Goal: Information Seeking & Learning: Learn about a topic

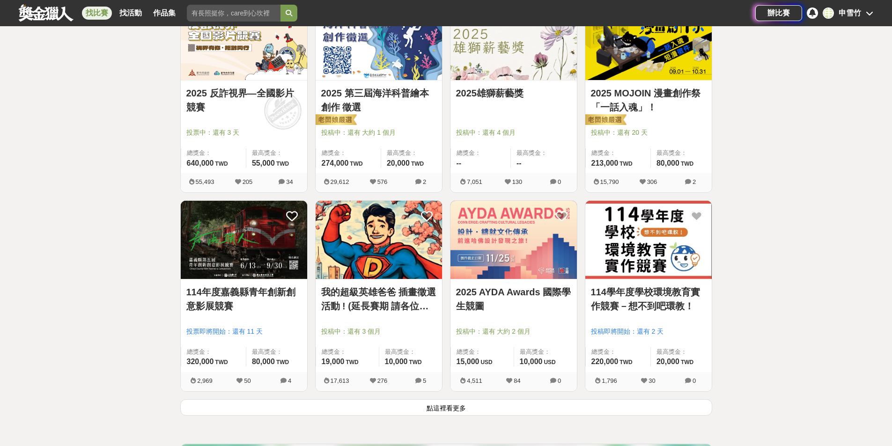
scroll to position [1077, 0]
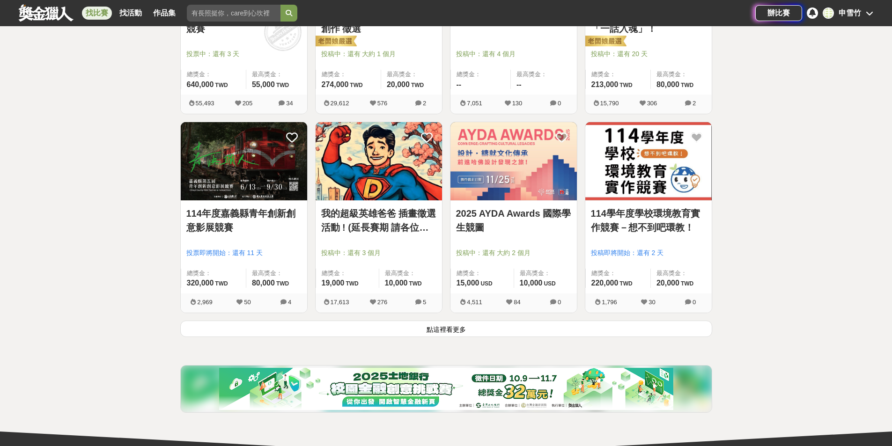
click at [861, 8] on div "申 申雪竹" at bounding box center [848, 12] width 51 height 11
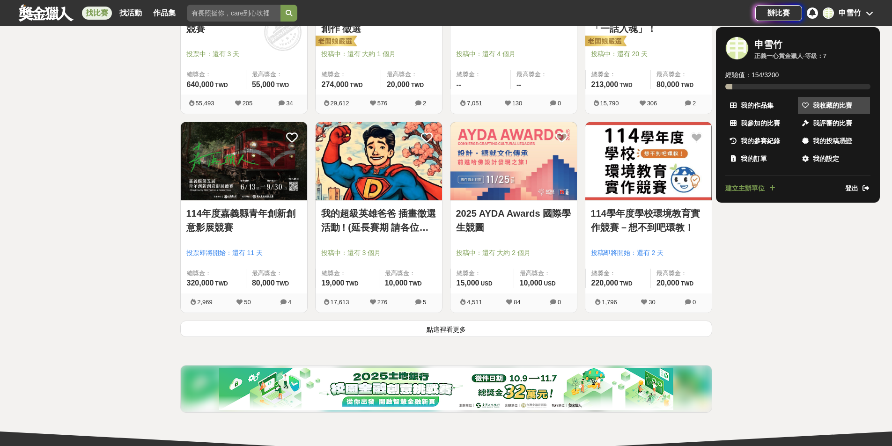
click at [818, 106] on span "我收藏的比賽" at bounding box center [832, 106] width 39 height 10
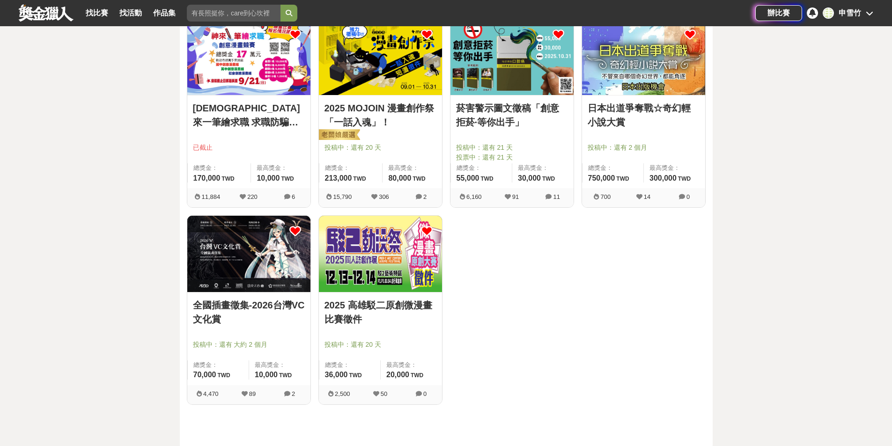
scroll to position [140, 0]
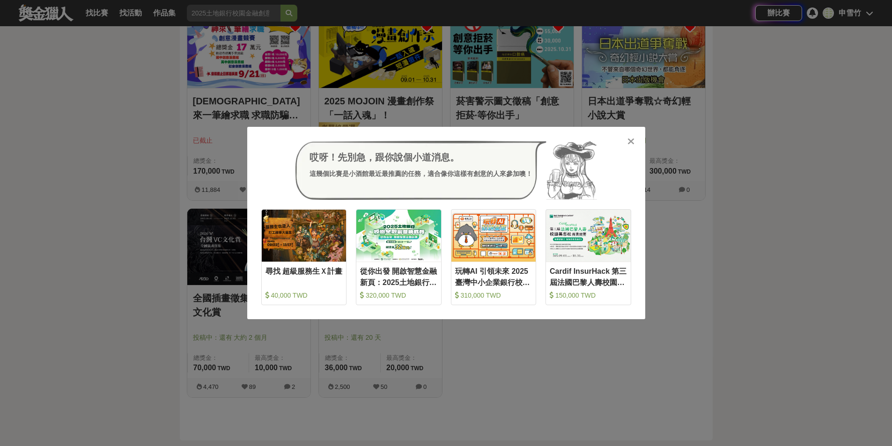
click at [627, 138] on icon at bounding box center [630, 141] width 7 height 9
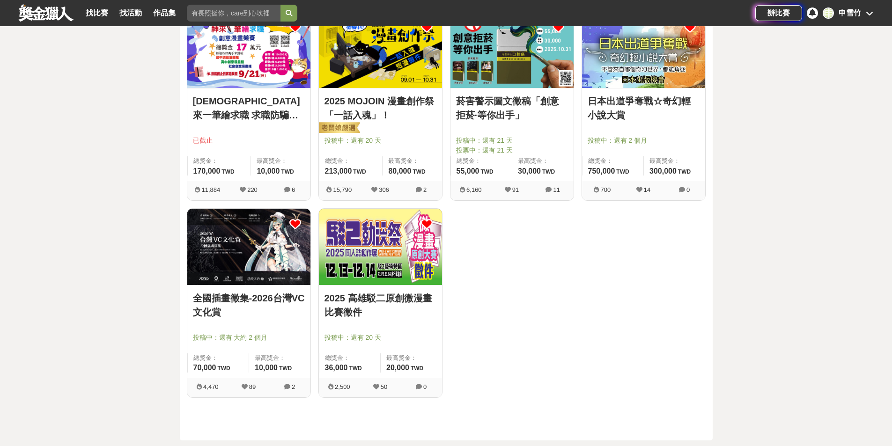
click at [428, 222] on icon at bounding box center [427, 224] width 12 height 12
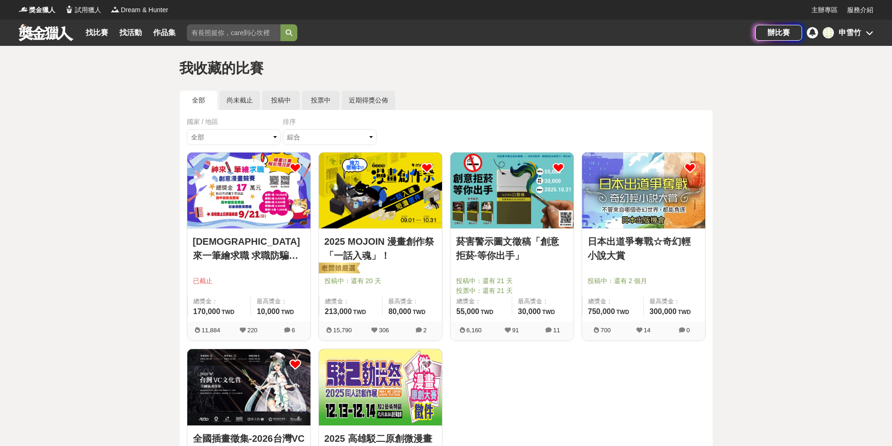
click at [560, 167] on icon at bounding box center [559, 168] width 12 height 12
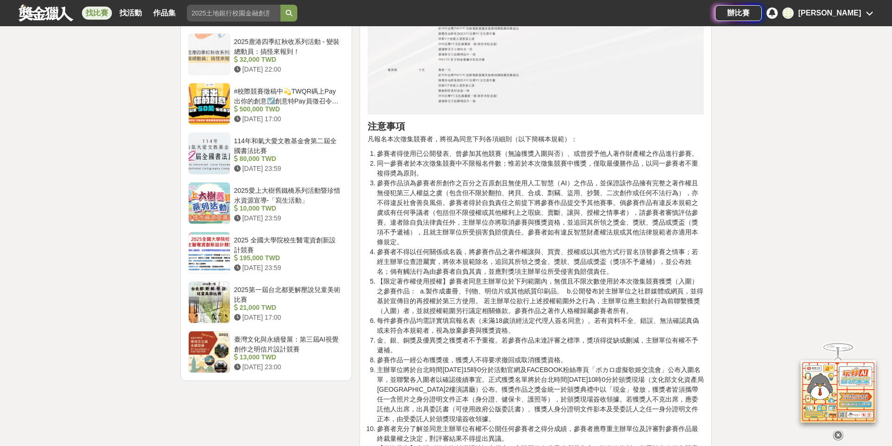
scroll to position [1452, 0]
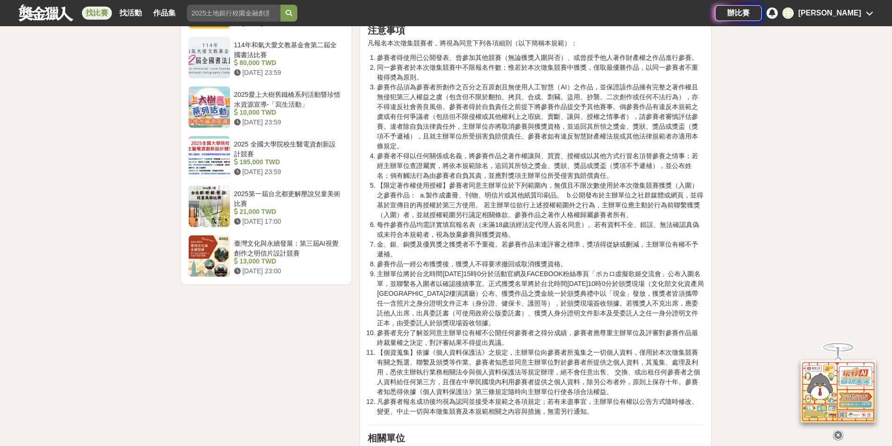
click at [31, 16] on link at bounding box center [46, 13] width 57 height 18
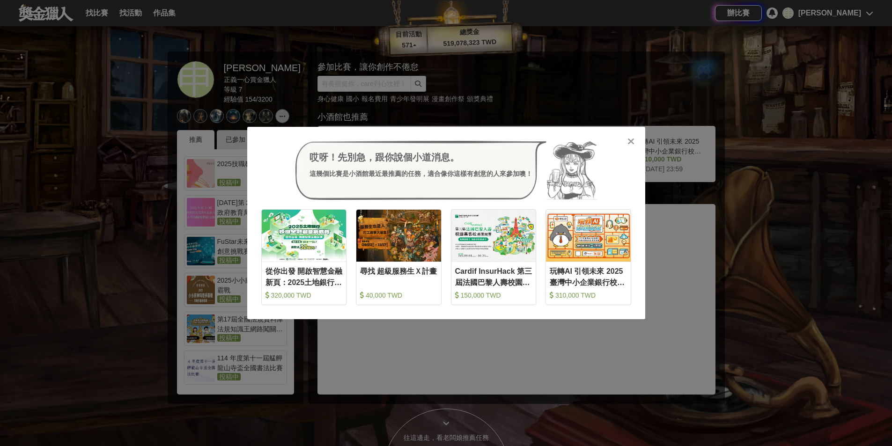
click at [627, 138] on div at bounding box center [631, 140] width 9 height 9
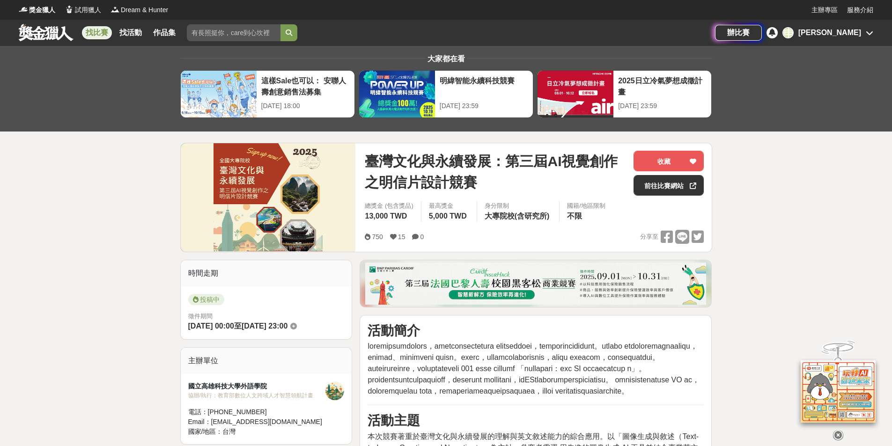
scroll to position [187, 0]
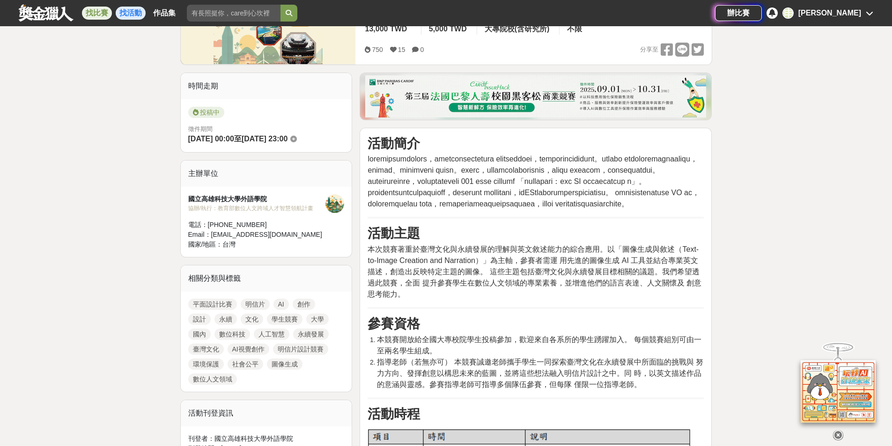
click at [118, 12] on link "找活動" at bounding box center [131, 13] width 30 height 13
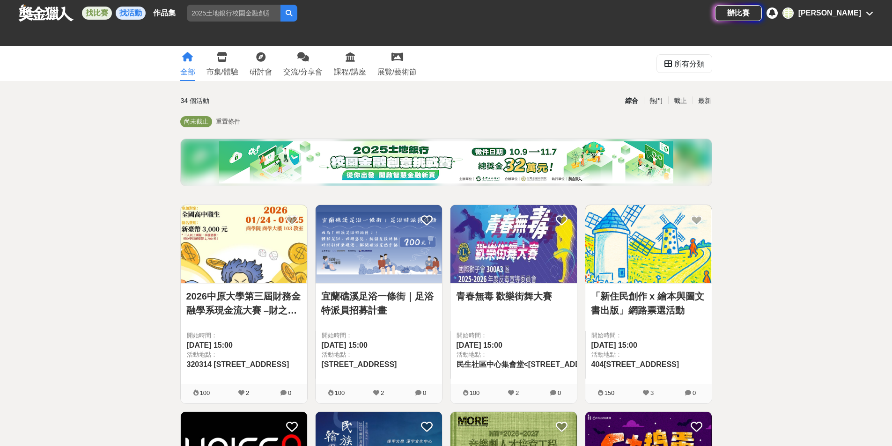
click at [98, 8] on link "找比賽" at bounding box center [97, 13] width 30 height 13
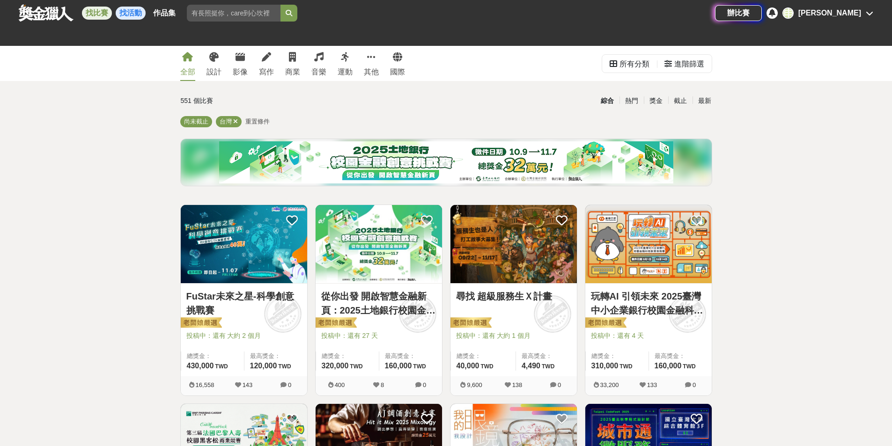
click at [129, 12] on link "找活動" at bounding box center [131, 13] width 30 height 13
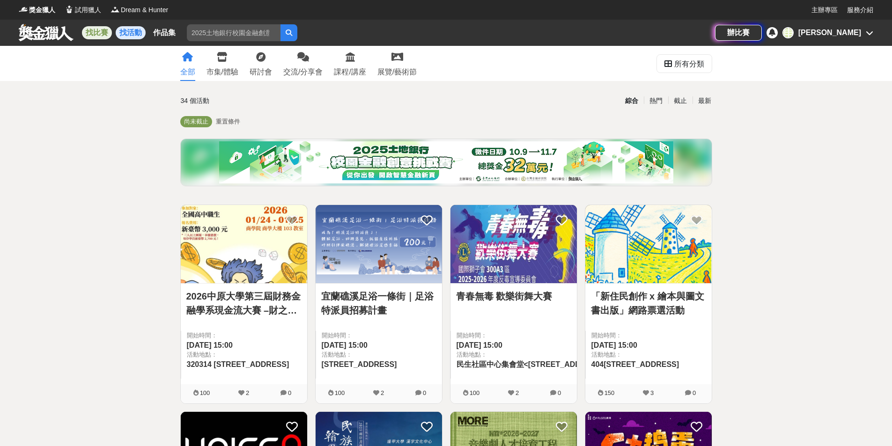
click at [104, 24] on div "找比賽 找活動 作品集" at bounding box center [132, 33] width 101 height 26
click at [103, 31] on link "找比賽" at bounding box center [97, 32] width 30 height 13
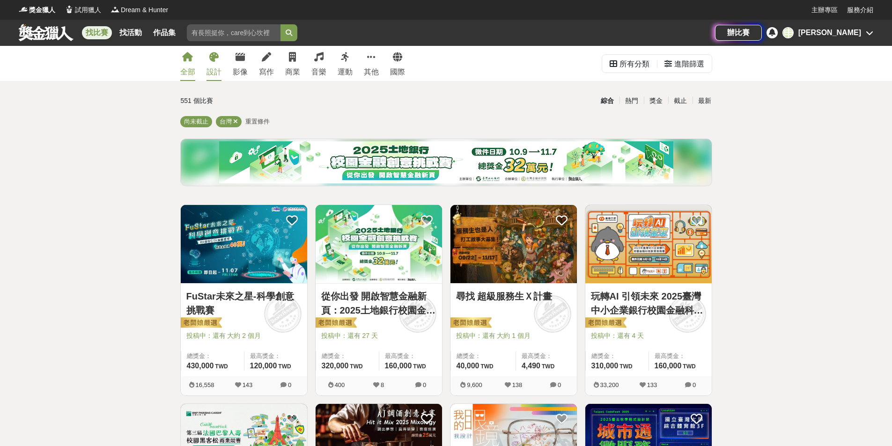
click at [217, 67] on div "設計" at bounding box center [213, 71] width 15 height 11
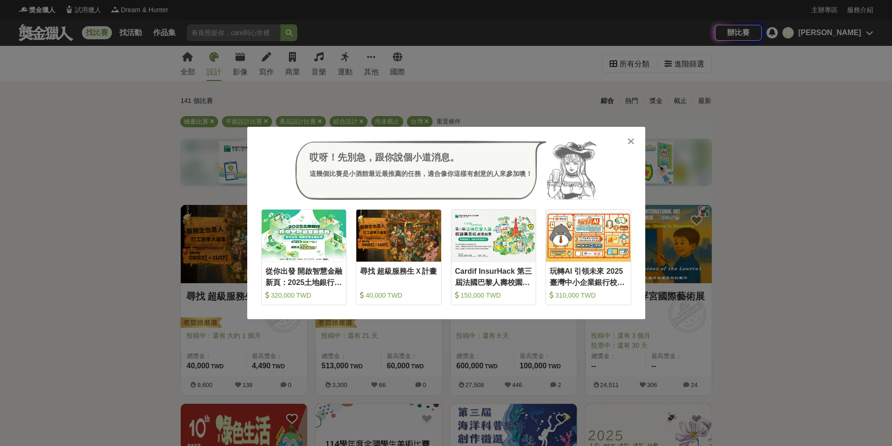
click at [620, 138] on div "哎呀！先別急，跟你說個小道消息。 這幾個比賽是小酒館最近最推薦的任務，適合像你這樣有創意的人來參加噢！ 收藏 從你出發 開啟智慧金融新頁：2025土地銀行校園…" at bounding box center [446, 223] width 398 height 192
click at [635, 147] on div "哎呀！先別急，跟你說個小道消息。 這幾個比賽是小酒館最近最推薦的任務，適合像你這樣有創意的人來參加噢！ 收藏 從你出發 開啟智慧金融新頁：2025土地銀行校園…" at bounding box center [446, 223] width 398 height 192
click at [635, 143] on div at bounding box center [631, 140] width 9 height 9
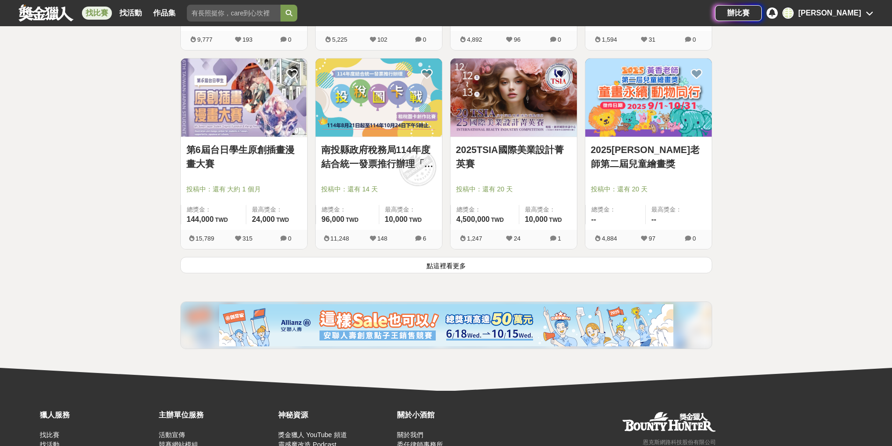
scroll to position [1124, 0]
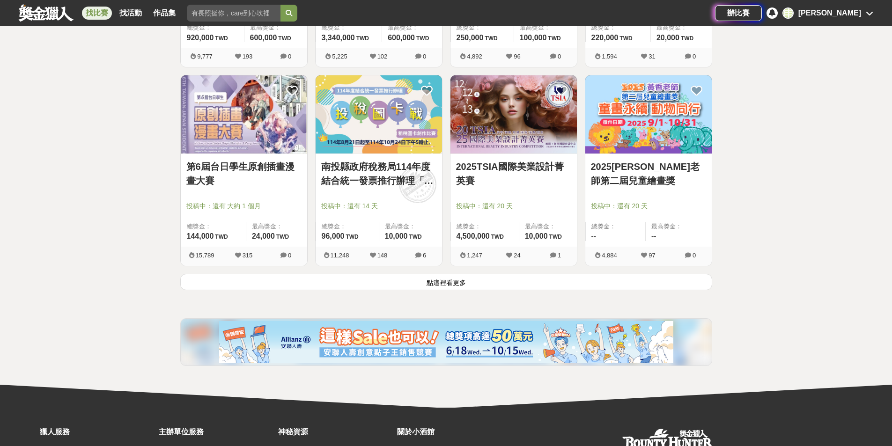
click at [603, 288] on button "點這裡看更多" at bounding box center [446, 282] width 532 height 16
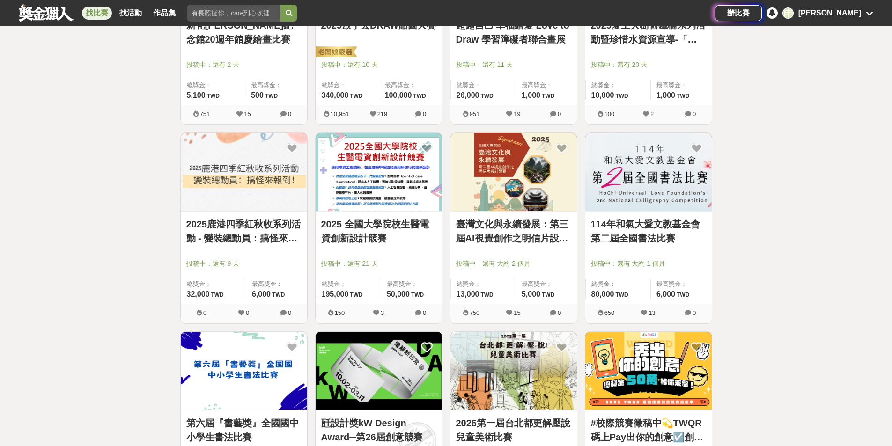
scroll to position [2248, 0]
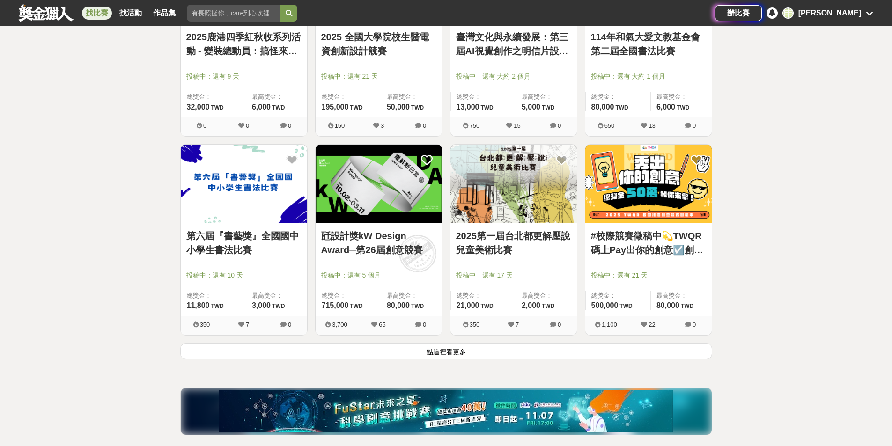
click at [458, 354] on button "點這裡看更多" at bounding box center [446, 351] width 532 height 16
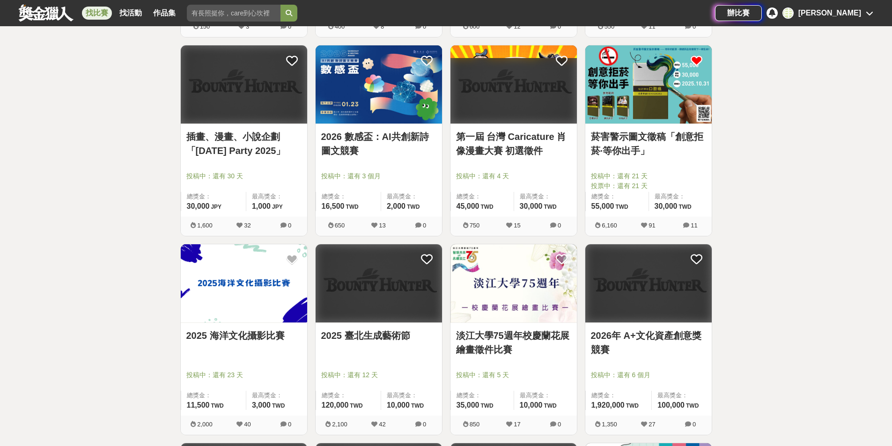
scroll to position [2763, 0]
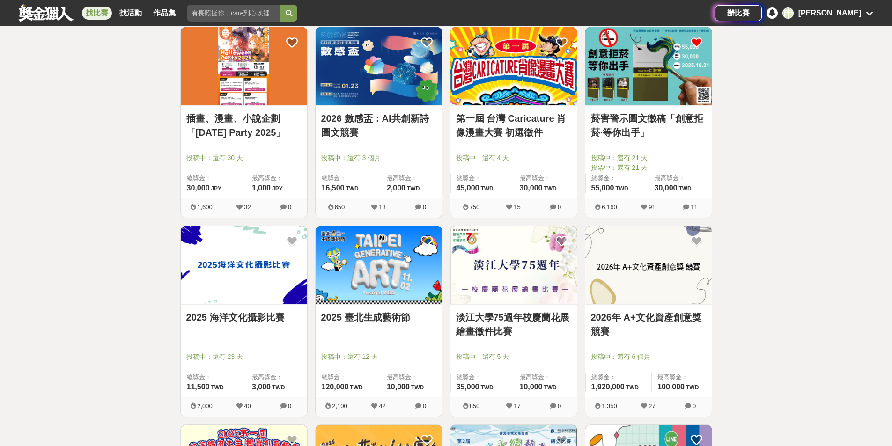
drag, startPoint x: 525, startPoint y: 134, endPoint x: 846, endPoint y: 165, distance: 322.7
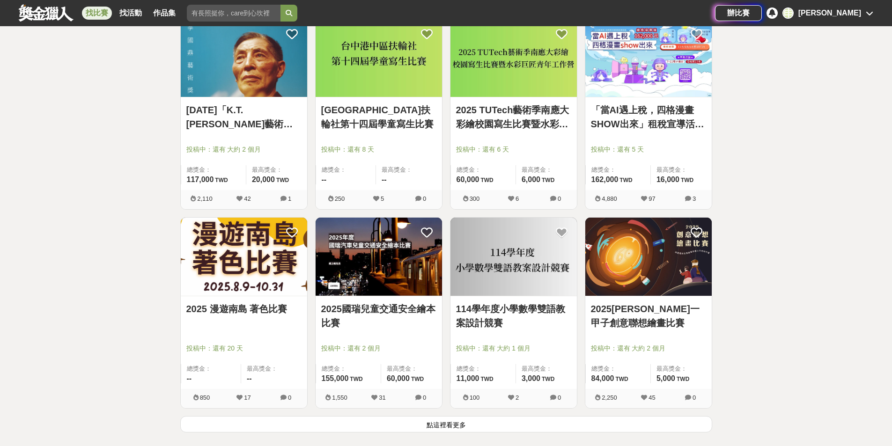
scroll to position [3512, 0]
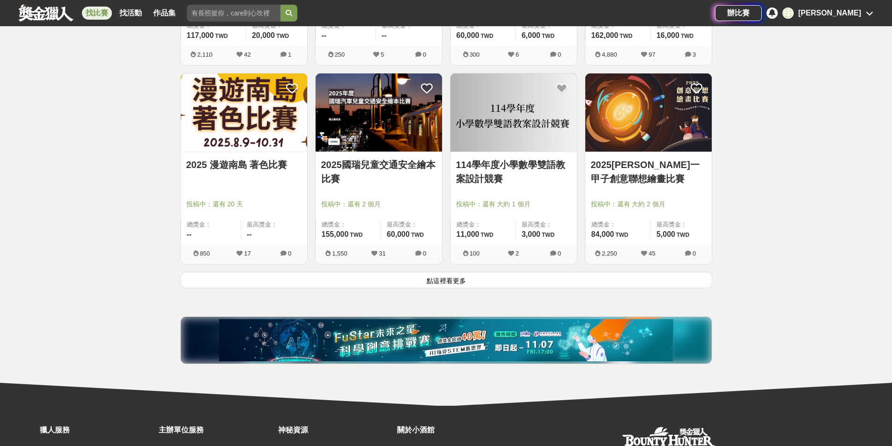
click at [661, 284] on button "點這裡看更多" at bounding box center [446, 280] width 532 height 16
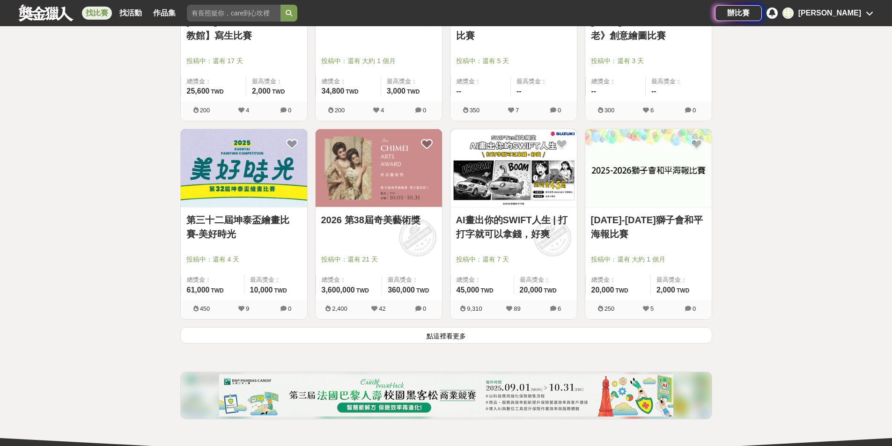
scroll to position [4776, 0]
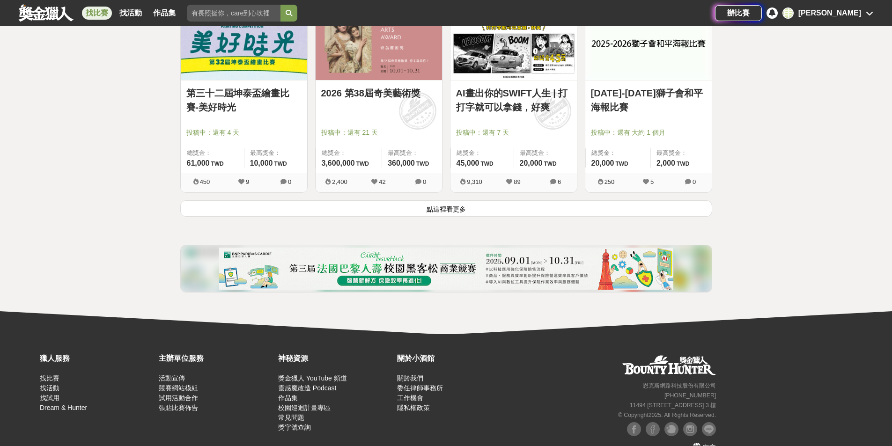
click at [534, 206] on button "點這裡看更多" at bounding box center [446, 208] width 532 height 16
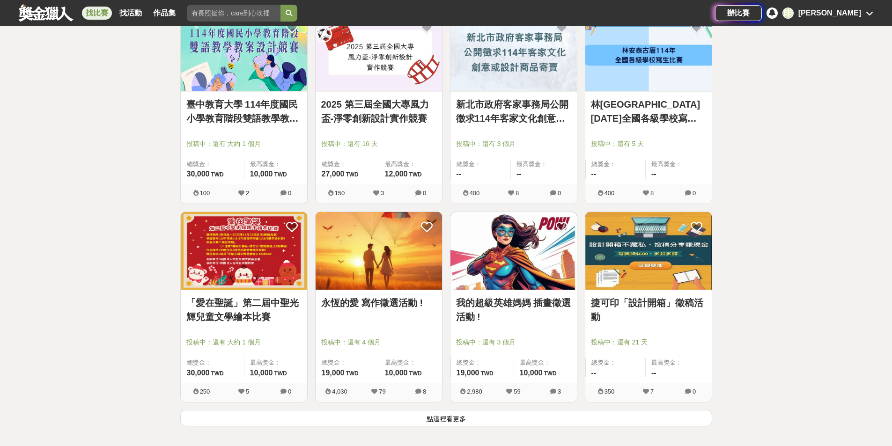
scroll to position [5947, 0]
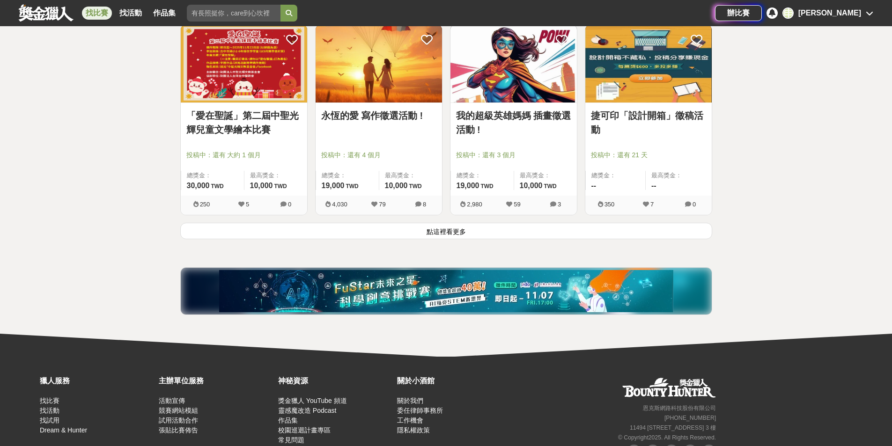
click at [563, 231] on button "點這裡看更多" at bounding box center [446, 231] width 532 height 16
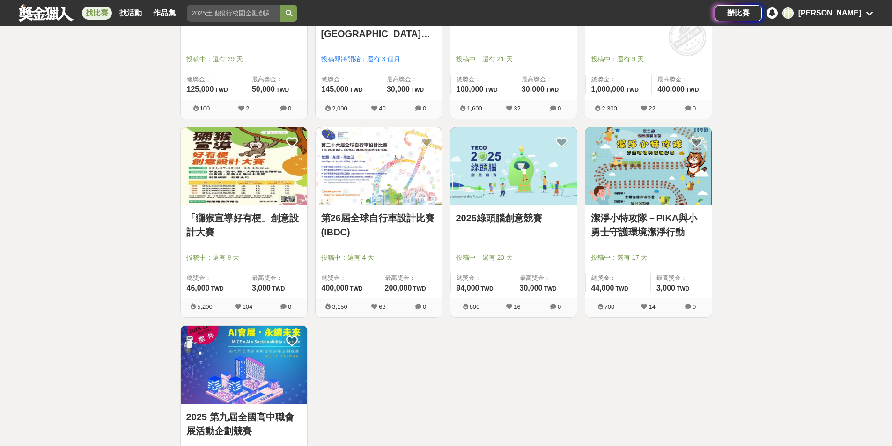
scroll to position [6883, 0]
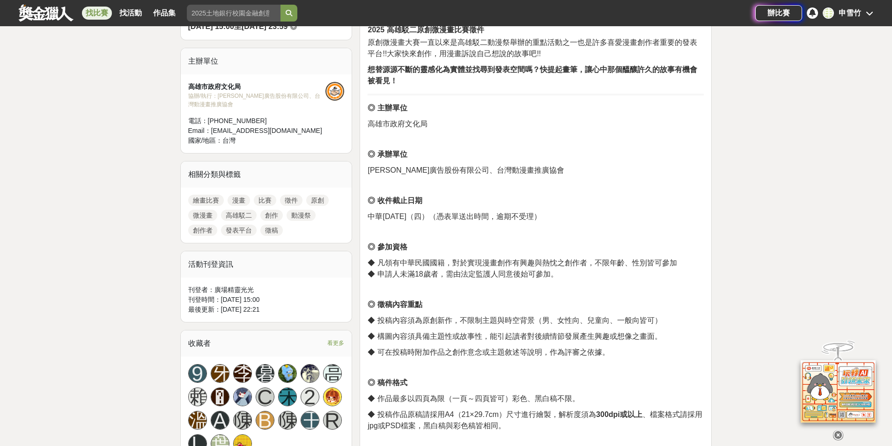
scroll to position [375, 0]
